Goal: Find specific page/section: Find specific page/section

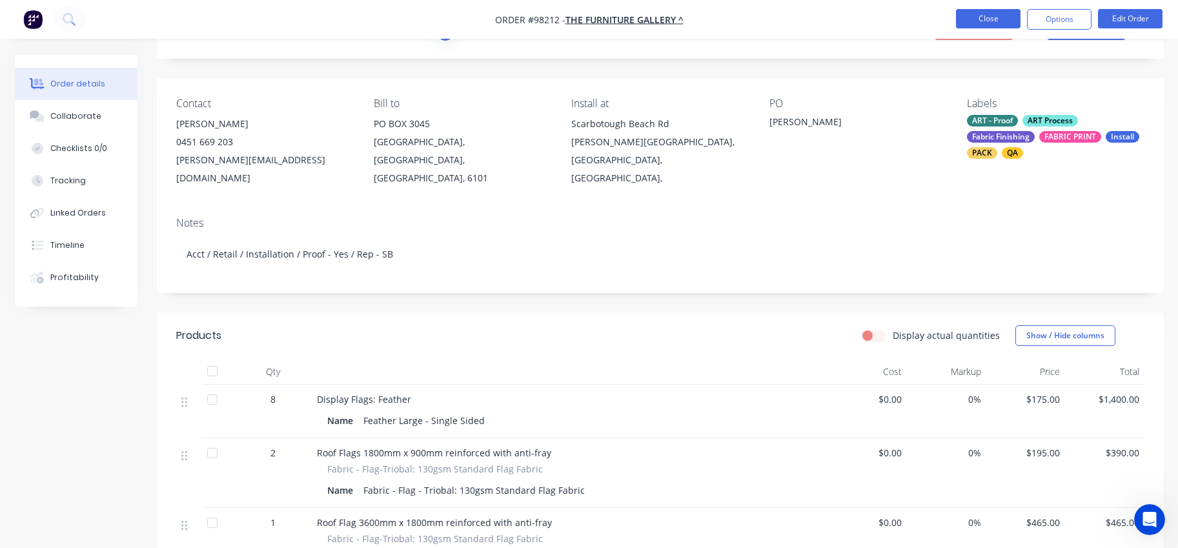
click at [967, 21] on button "Close" at bounding box center [988, 18] width 65 height 19
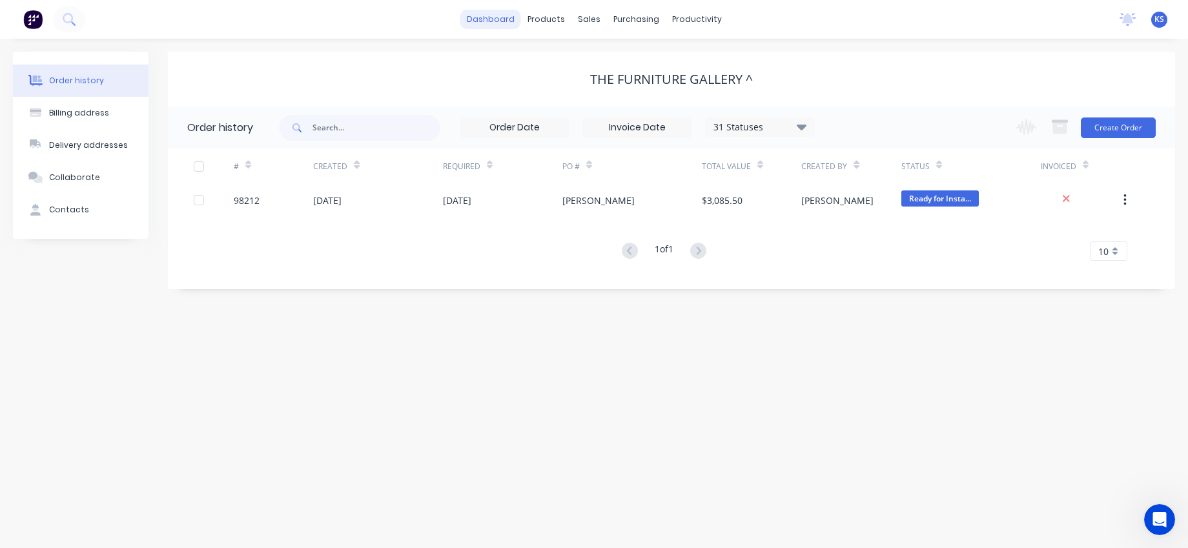
click at [504, 17] on link "dashboard" at bounding box center [490, 19] width 61 height 19
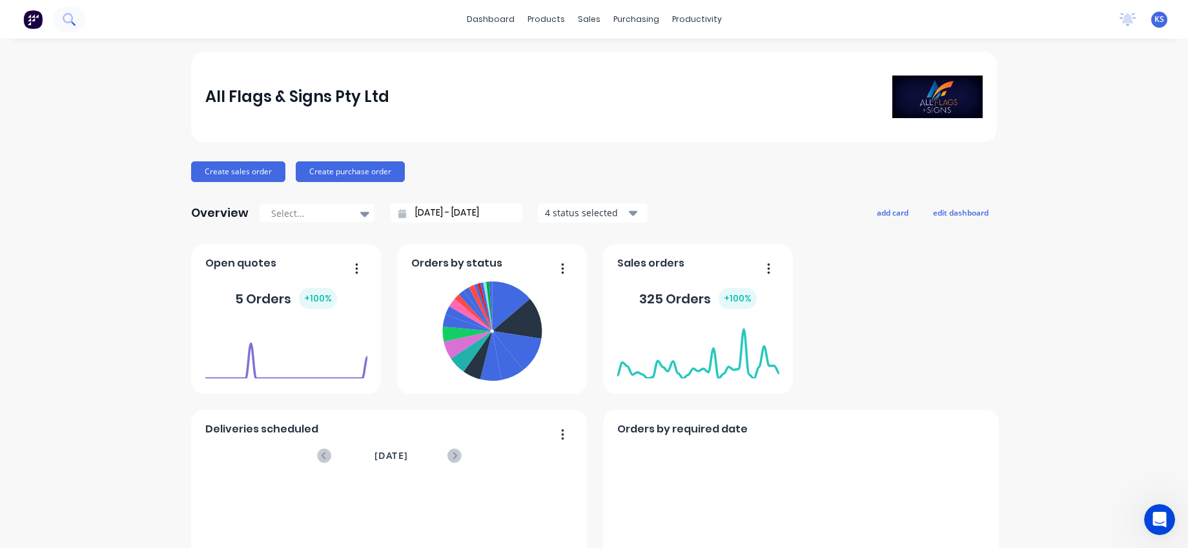
click at [74, 14] on icon at bounding box center [69, 19] width 12 height 12
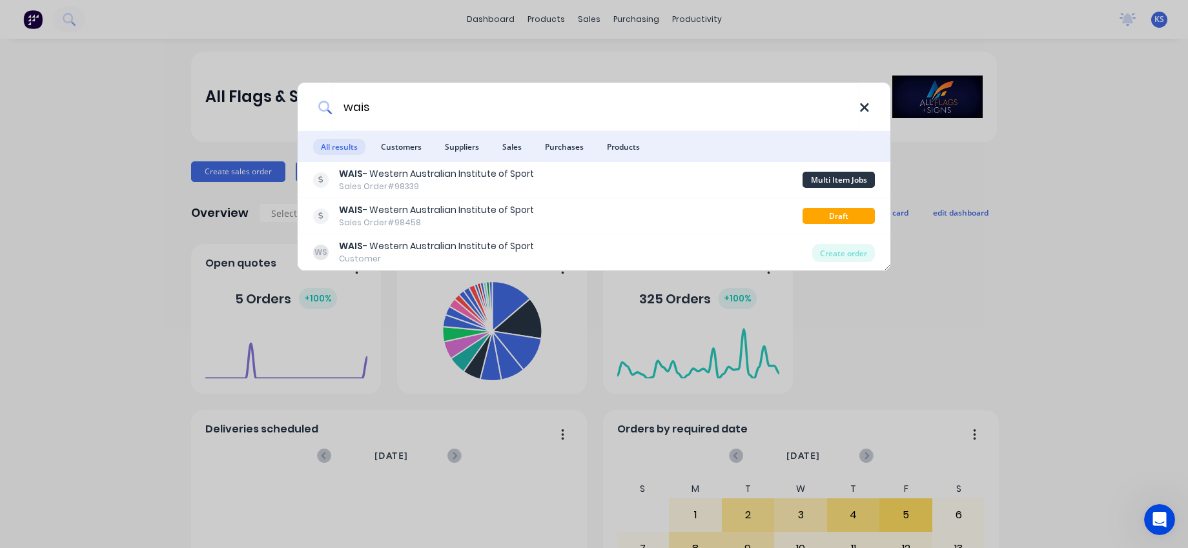
type input "wais"
click at [865, 108] on icon at bounding box center [864, 107] width 8 height 8
